Goal: Information Seeking & Learning: Understand process/instructions

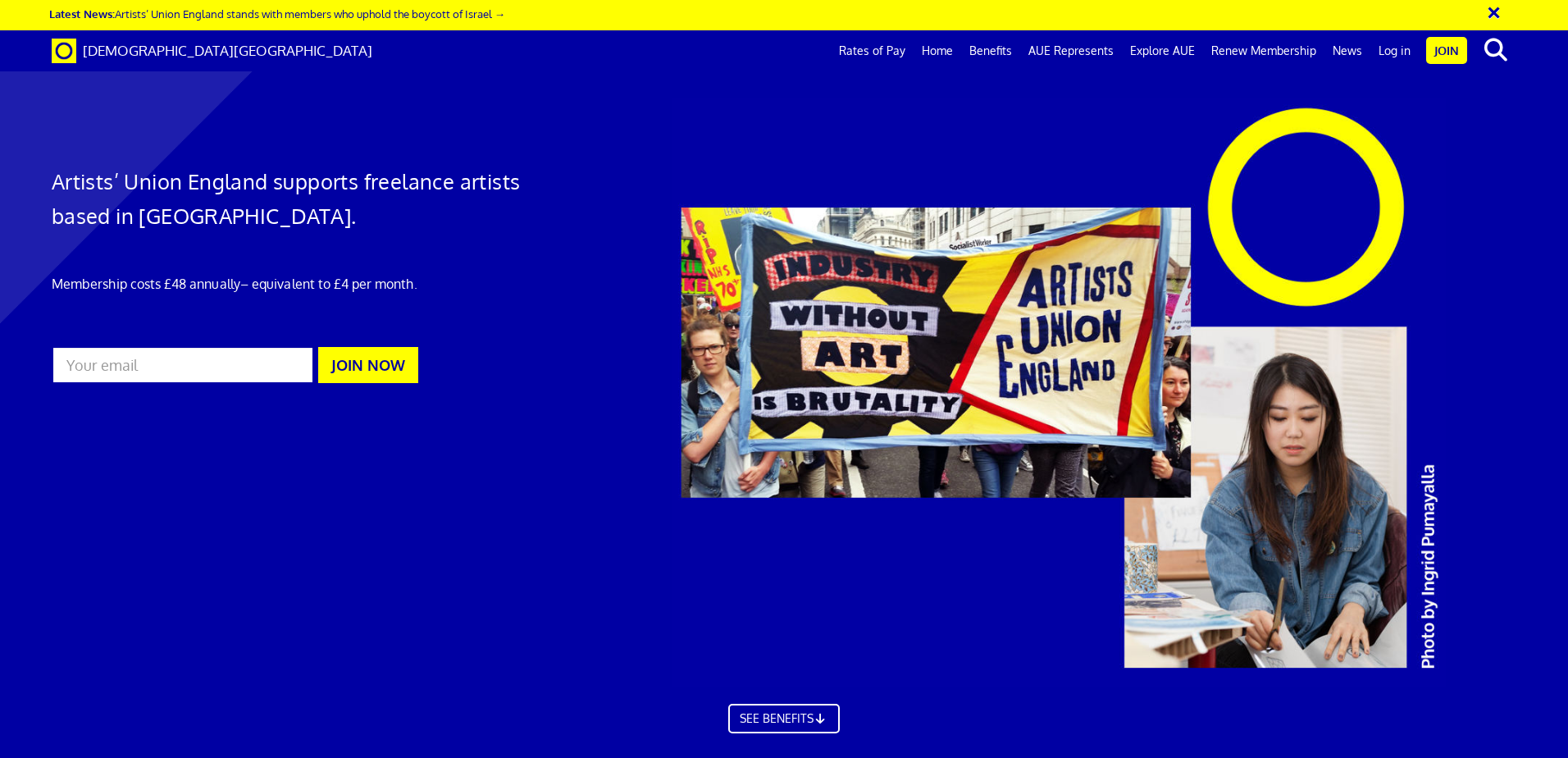
scroll to position [1091, 0]
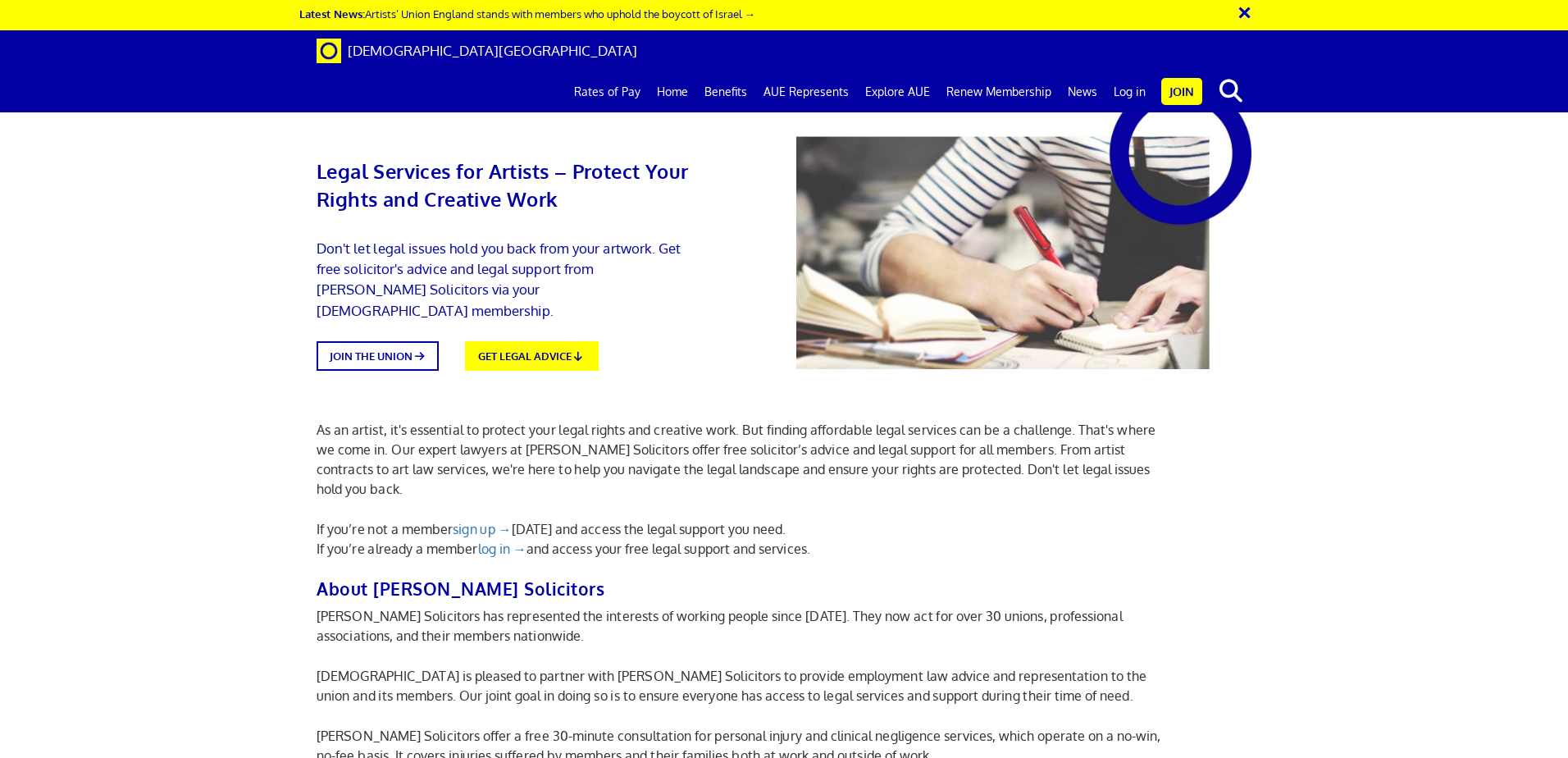
scroll to position [246, 0]
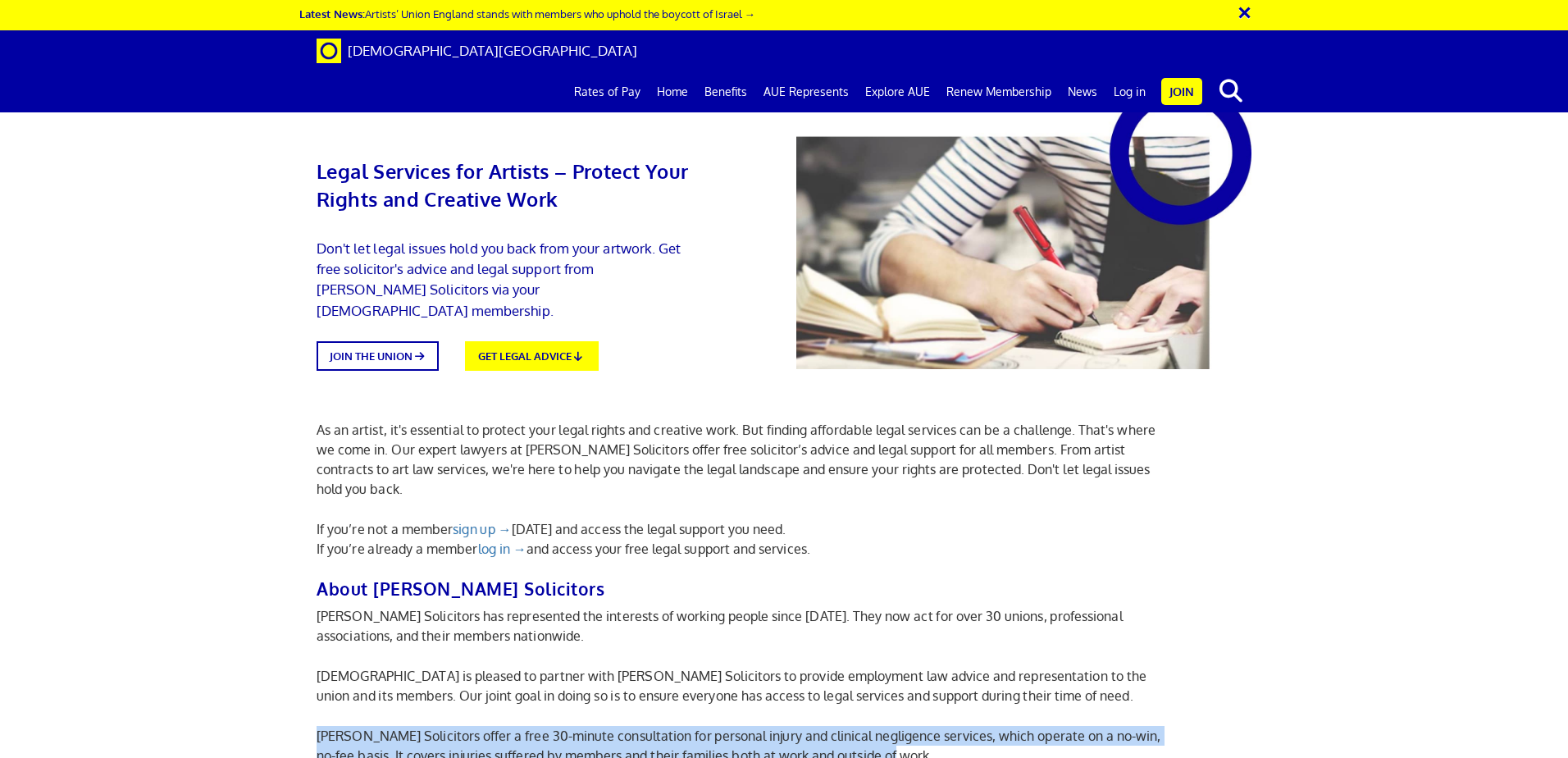
drag, startPoint x: 916, startPoint y: 474, endPoint x: 320, endPoint y: 451, distance: 596.4
click at [320, 725] on p "[PERSON_NAME] Solicitors offer a free 30-minute consultation for personal injur…" at bounding box center [745, 744] width 856 height 39
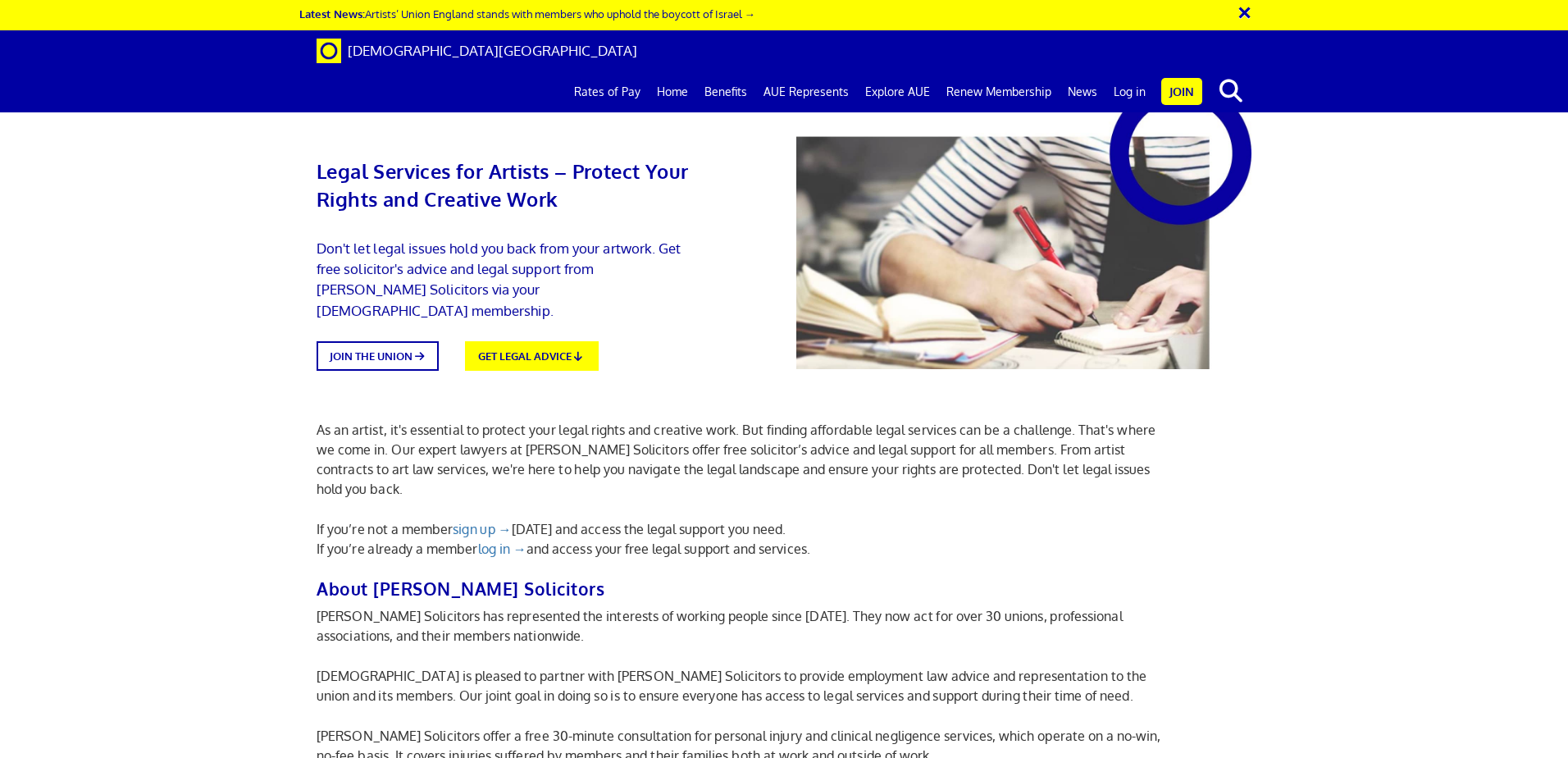
drag, startPoint x: 320, startPoint y: 451, endPoint x: 321, endPoint y: 517, distance: 66.0
